Goal: Information Seeking & Learning: Check status

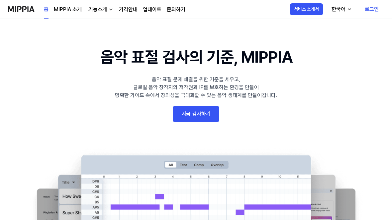
click at [369, 16] on link "로그인" at bounding box center [371, 9] width 25 height 19
click at [357, 16] on 영역 "한국어" at bounding box center [341, 9] width 33 height 16
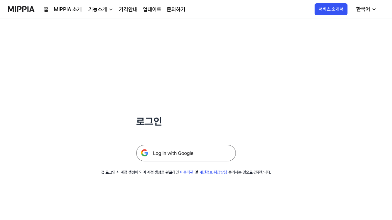
click at [219, 155] on img at bounding box center [186, 153] width 100 height 17
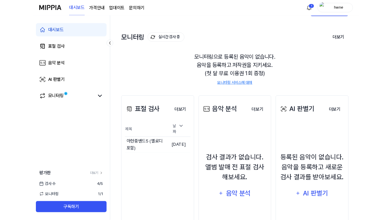
scroll to position [92, 0]
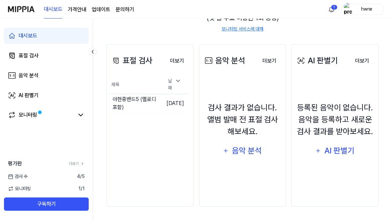
click at [0, 0] on button "이동하기" at bounding box center [0, 0] width 0 height 0
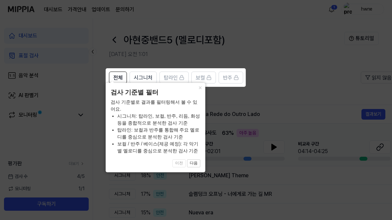
click at [284, 100] on icon at bounding box center [196, 110] width 392 height 220
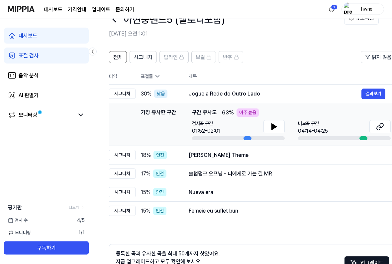
scroll to position [21, 0]
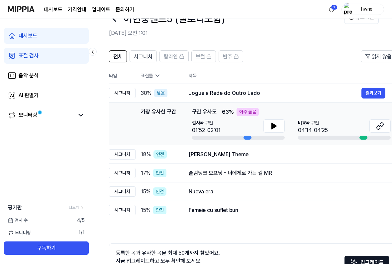
click at [275, 127] on icon at bounding box center [274, 126] width 5 height 6
click at [244, 137] on div at bounding box center [247, 138] width 8 height 4
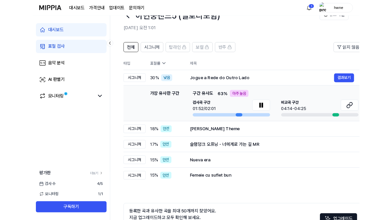
scroll to position [0, 0]
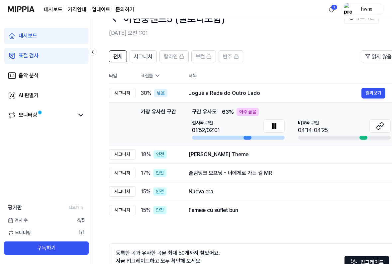
click at [380, 129] on icon at bounding box center [380, 126] width 8 height 8
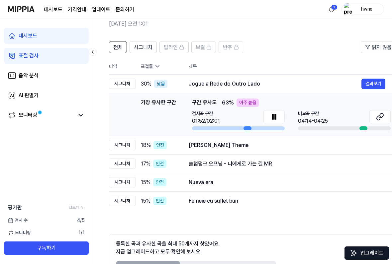
scroll to position [33, 0]
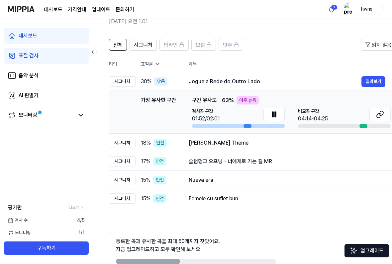
click at [318, 147] on div "Wally's Theme 결과보기" at bounding box center [287, 143] width 197 height 8
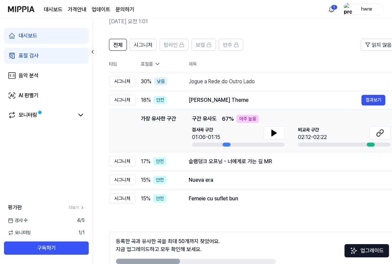
click at [317, 166] on div "슬램덩크 오프닝 - 너에게로 가는 길 MR 결과보기" at bounding box center [287, 162] width 197 height 8
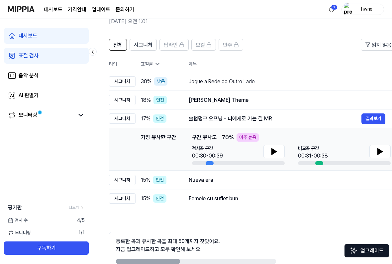
click at [368, 162] on div at bounding box center [344, 163] width 93 height 4
click at [208, 161] on div "검사곡 구간 00:30-00:39" at bounding box center [238, 155] width 93 height 20
click at [267, 151] on button at bounding box center [273, 151] width 21 height 13
click at [380, 153] on icon at bounding box center [380, 152] width 5 height 6
click at [380, 152] on icon at bounding box center [380, 152] width 8 height 8
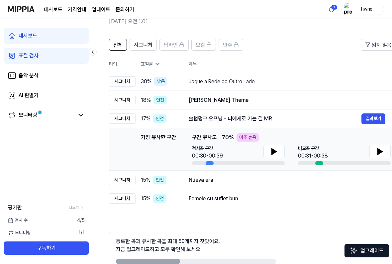
click at [381, 152] on icon at bounding box center [380, 152] width 5 height 6
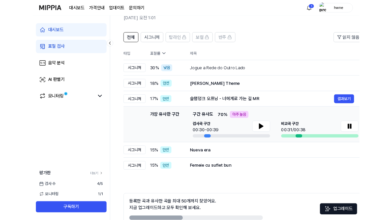
scroll to position [70, 0]
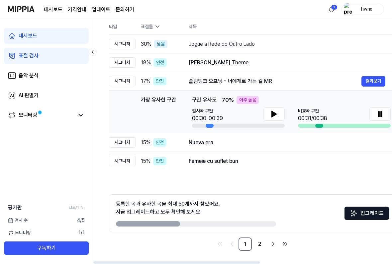
click at [324, 149] on td "Nueva era 결과보기" at bounding box center [287, 142] width 218 height 19
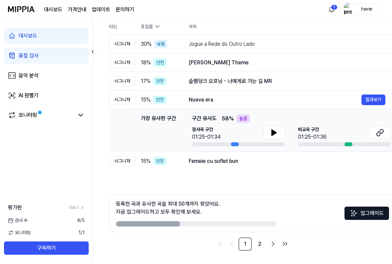
click at [370, 141] on link at bounding box center [379, 133] width 21 height 15
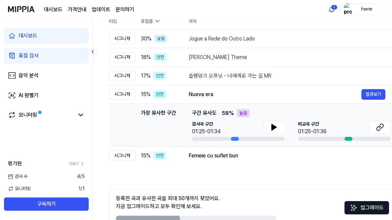
scroll to position [114, 0]
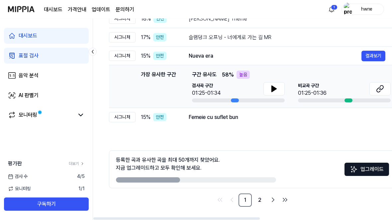
click at [80, 76] on link "음악 분석" at bounding box center [46, 76] width 85 height 16
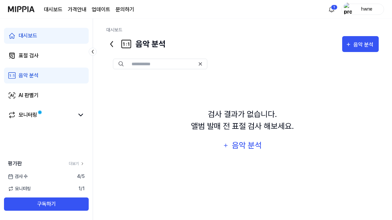
scroll to position [0, 0]
click at [39, 73] on link "음악 분석" at bounding box center [46, 76] width 85 height 16
click at [39, 72] on link "음악 분석" at bounding box center [46, 76] width 85 height 16
click at [259, 150] on div "음악 분석" at bounding box center [247, 145] width 32 height 13
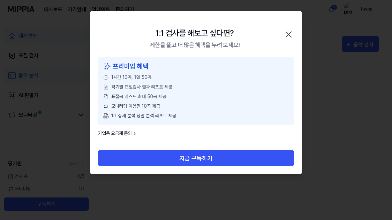
click at [292, 35] on icon "button" at bounding box center [288, 34] width 11 height 11
click at [290, 32] on icon "button" at bounding box center [288, 34] width 11 height 11
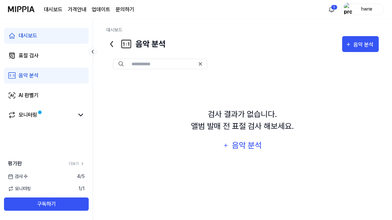
click at [357, 43] on div "음악 분석" at bounding box center [364, 45] width 22 height 9
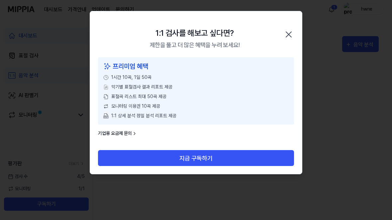
click at [293, 32] on icon "button" at bounding box center [288, 34] width 11 height 11
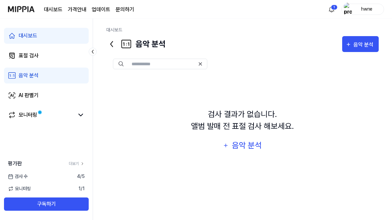
click at [54, 58] on link "표절 검사" at bounding box center [46, 56] width 85 height 16
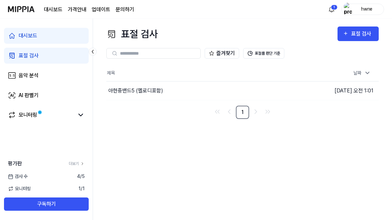
click at [55, 75] on link "음악 분석" at bounding box center [46, 76] width 85 height 16
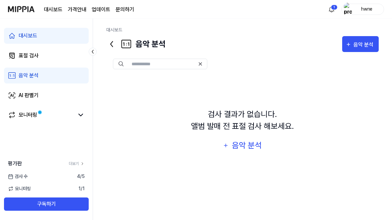
click at [359, 40] on button "음악 분석" at bounding box center [360, 44] width 37 height 16
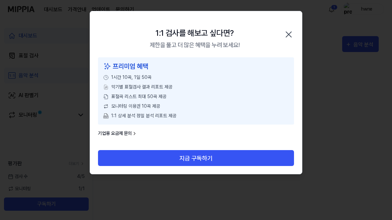
click at [224, 153] on button "지금 구독하기" at bounding box center [196, 158] width 196 height 16
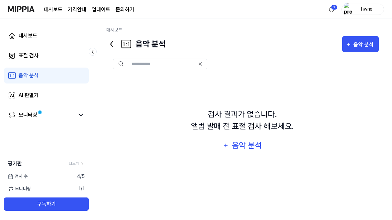
click at [72, 69] on link "음악 분석" at bounding box center [46, 76] width 85 height 16
click at [71, 55] on link "표절 검사" at bounding box center [46, 56] width 85 height 16
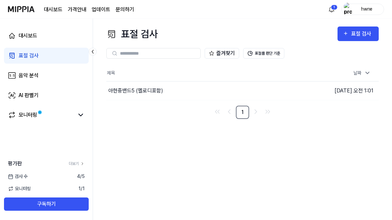
click at [150, 105] on div "제목 날짜 아현중밴드5 (멜로디포함) 이동하기 [DATE] 오전 1:01 1" at bounding box center [242, 92] width 272 height 54
click at [0, 0] on button "이동하기" at bounding box center [0, 0] width 0 height 0
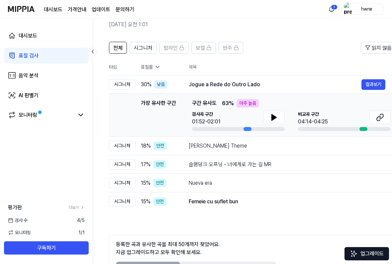
scroll to position [31, 0]
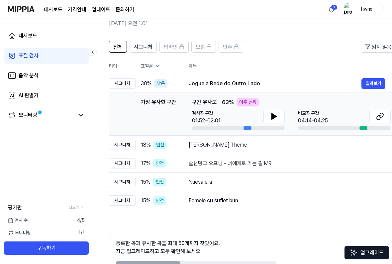
click at [135, 42] on button "시그니처" at bounding box center [143, 47] width 27 height 12
click at [148, 51] on span "시그니처" at bounding box center [143, 47] width 19 height 8
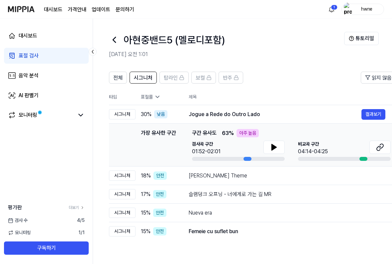
click at [126, 69] on div "전체 시그니처 탑라인 보컬 반주 읽지 않음 전체 시그니처 탑라인 보컬 반주 타입 표절률 제목 표절률 읽지 않음 시그니처 30 % 낮음 Jogu…" at bounding box center [360, 200] width 535 height 270
click at [125, 79] on button "전체" at bounding box center [118, 78] width 18 height 12
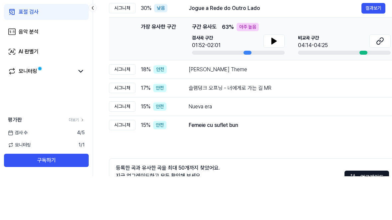
scroll to position [114, 0]
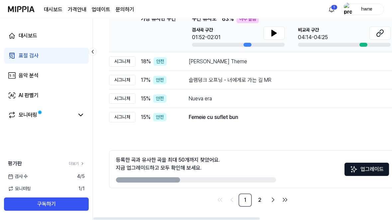
click at [258, 203] on link "2" at bounding box center [259, 200] width 13 height 13
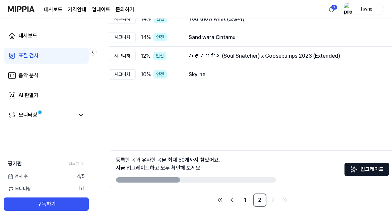
click at [257, 200] on link "2" at bounding box center [259, 200] width 13 height 13
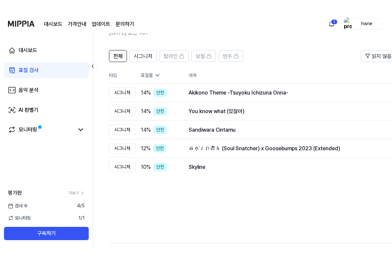
scroll to position [30, 0]
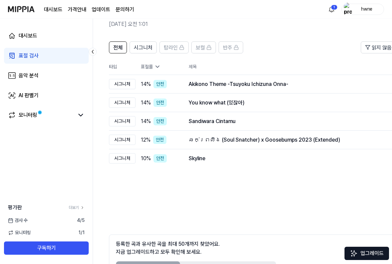
click at [329, 87] on div "Akikono Theme -Tsuyoku Ichizuna Onna-" at bounding box center [287, 84] width 197 height 8
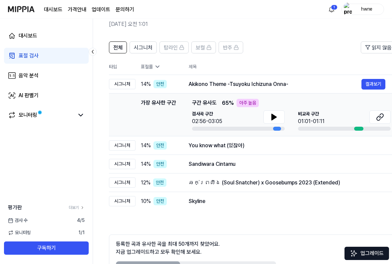
click at [375, 85] on button "결과보기" at bounding box center [373, 84] width 24 height 11
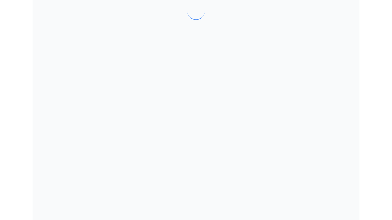
scroll to position [0, 0]
